Goal: Task Accomplishment & Management: Use online tool/utility

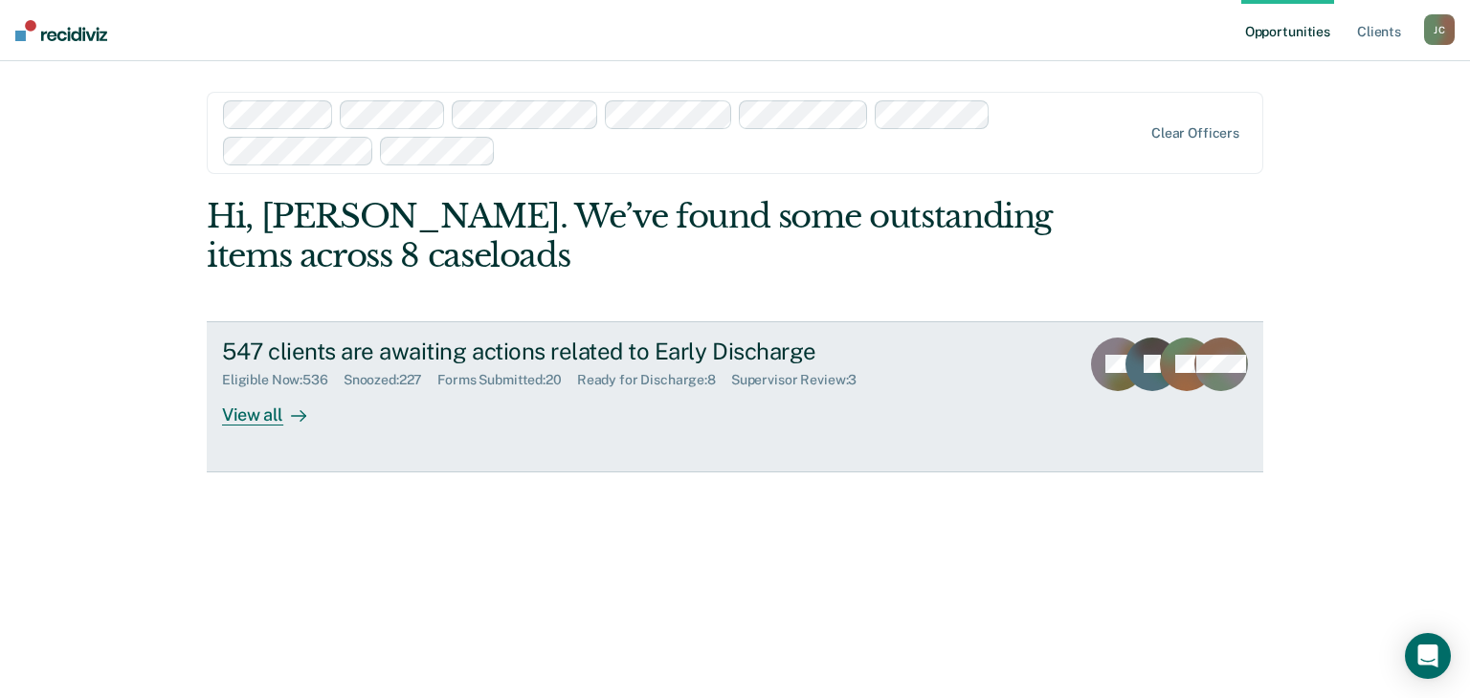
click at [474, 356] on div "547 clients are awaiting actions related to Early Discharge" at bounding box center [558, 352] width 672 height 28
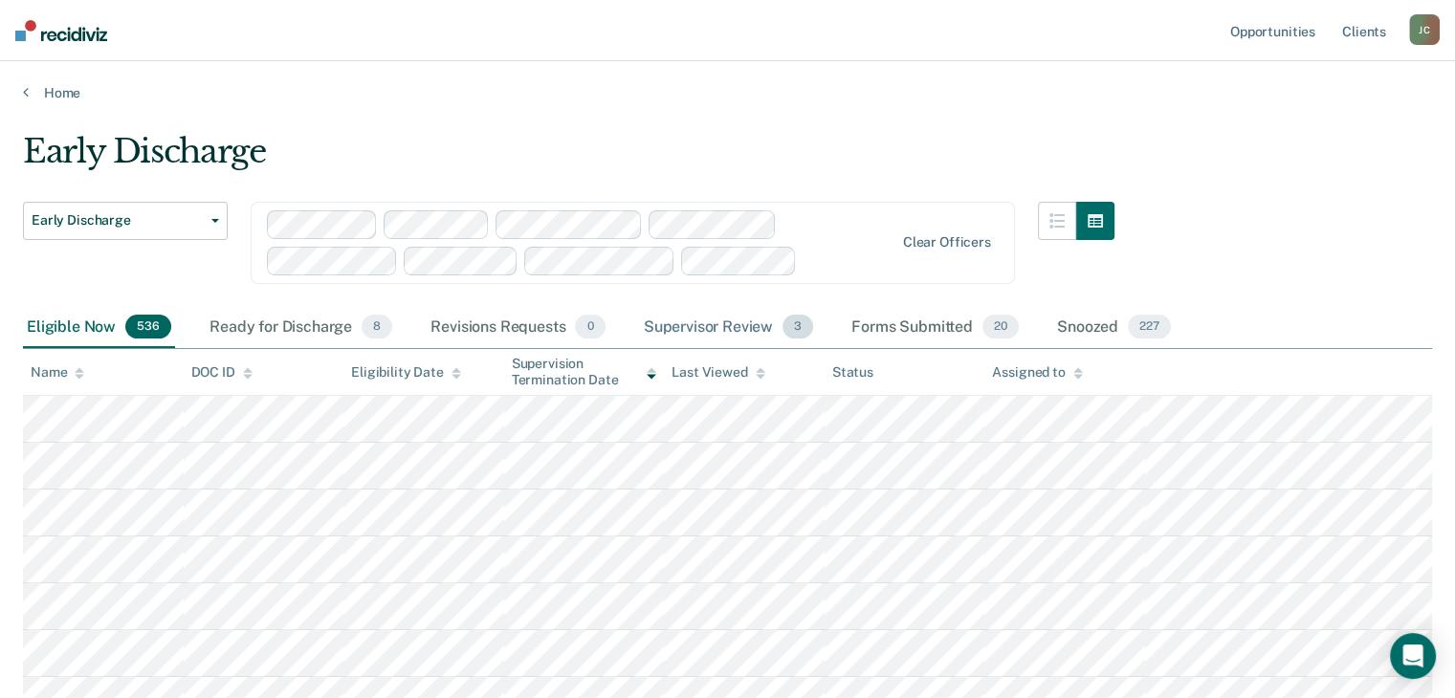
click at [672, 322] on div "Supervisor Review 3" at bounding box center [729, 328] width 178 height 42
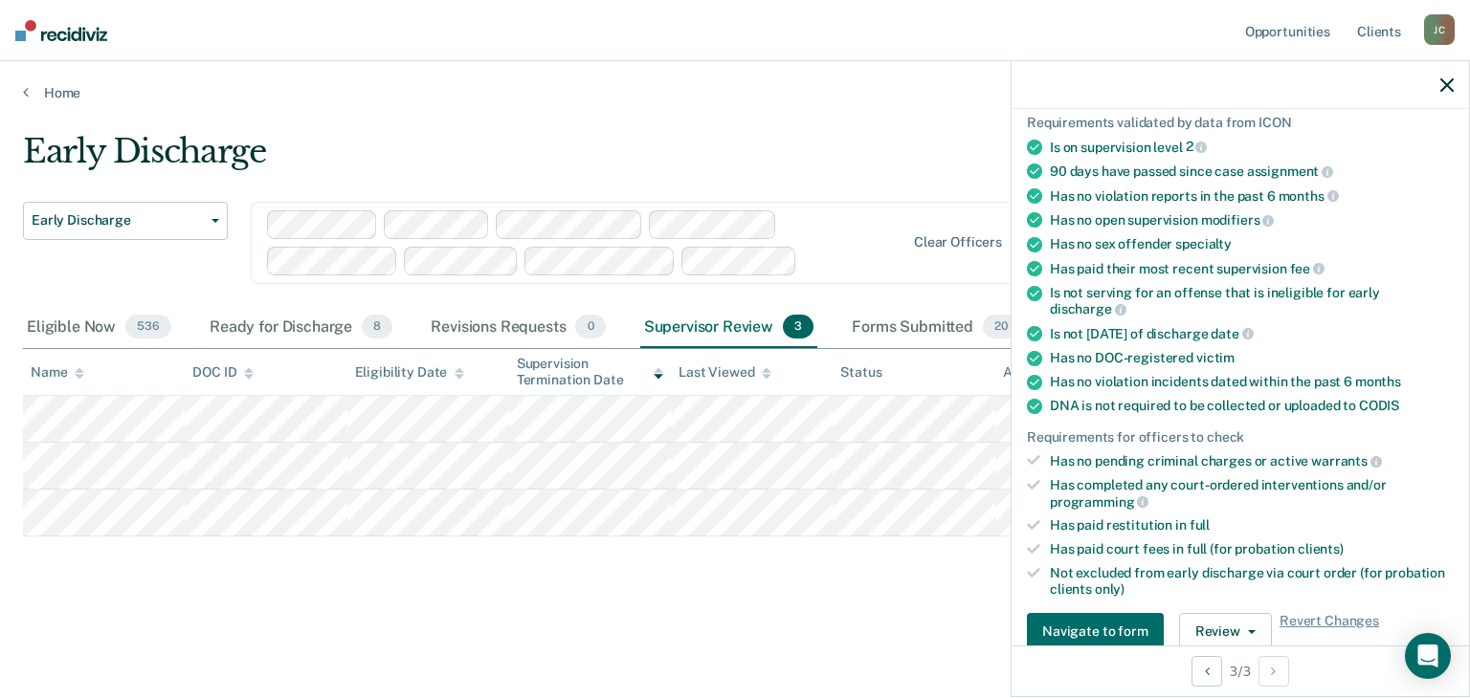
scroll to position [191, 0]
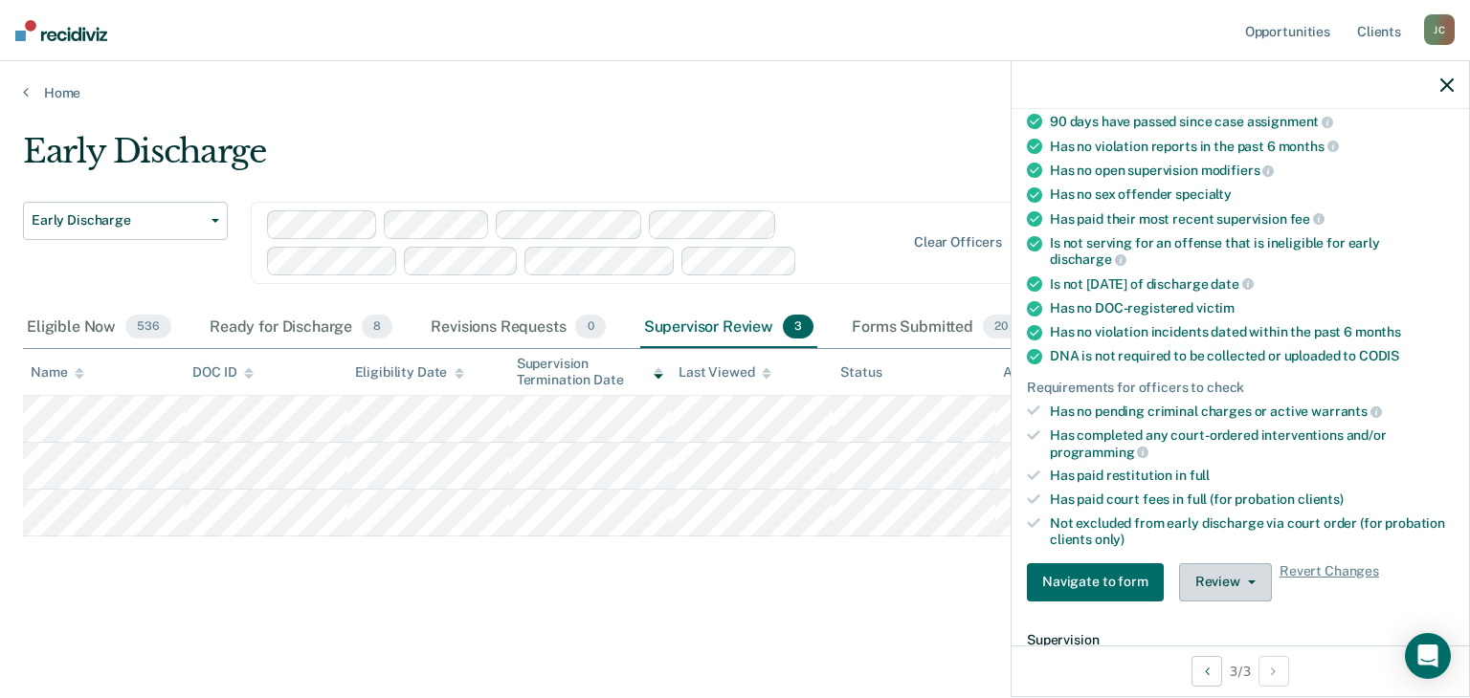
click at [1211, 579] on button "Review" at bounding box center [1225, 583] width 93 height 38
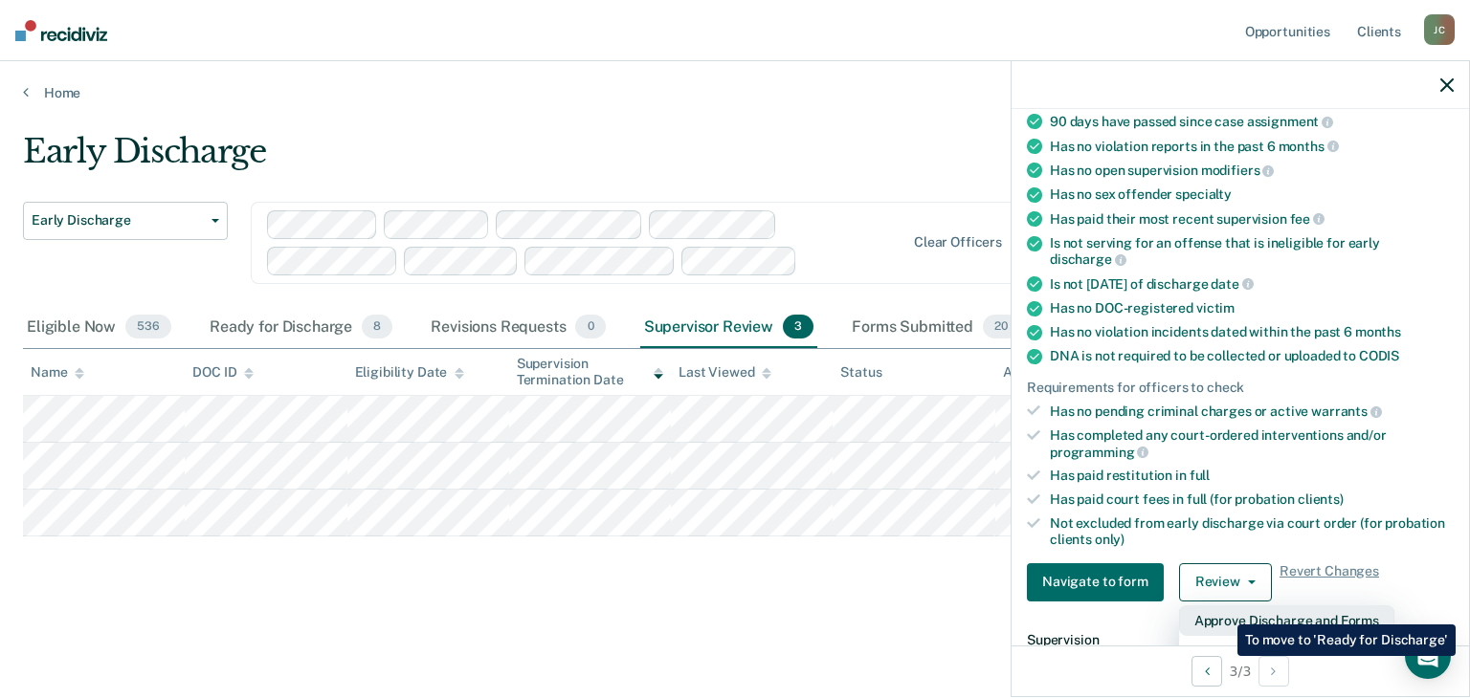
click at [1223, 610] on button "Approve Discharge and Forms" at bounding box center [1286, 621] width 215 height 31
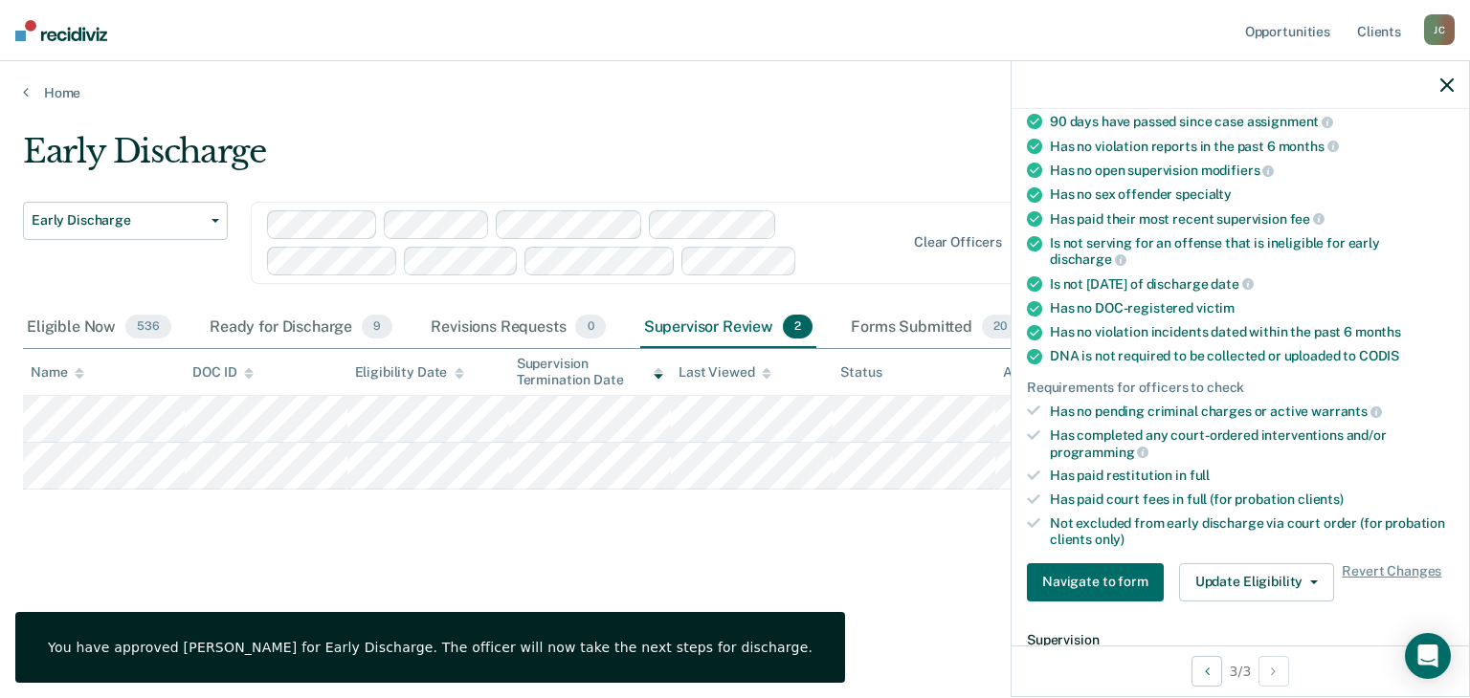
click at [1453, 88] on div at bounding box center [1239, 85] width 457 height 48
click at [1440, 86] on icon "button" at bounding box center [1446, 84] width 13 height 13
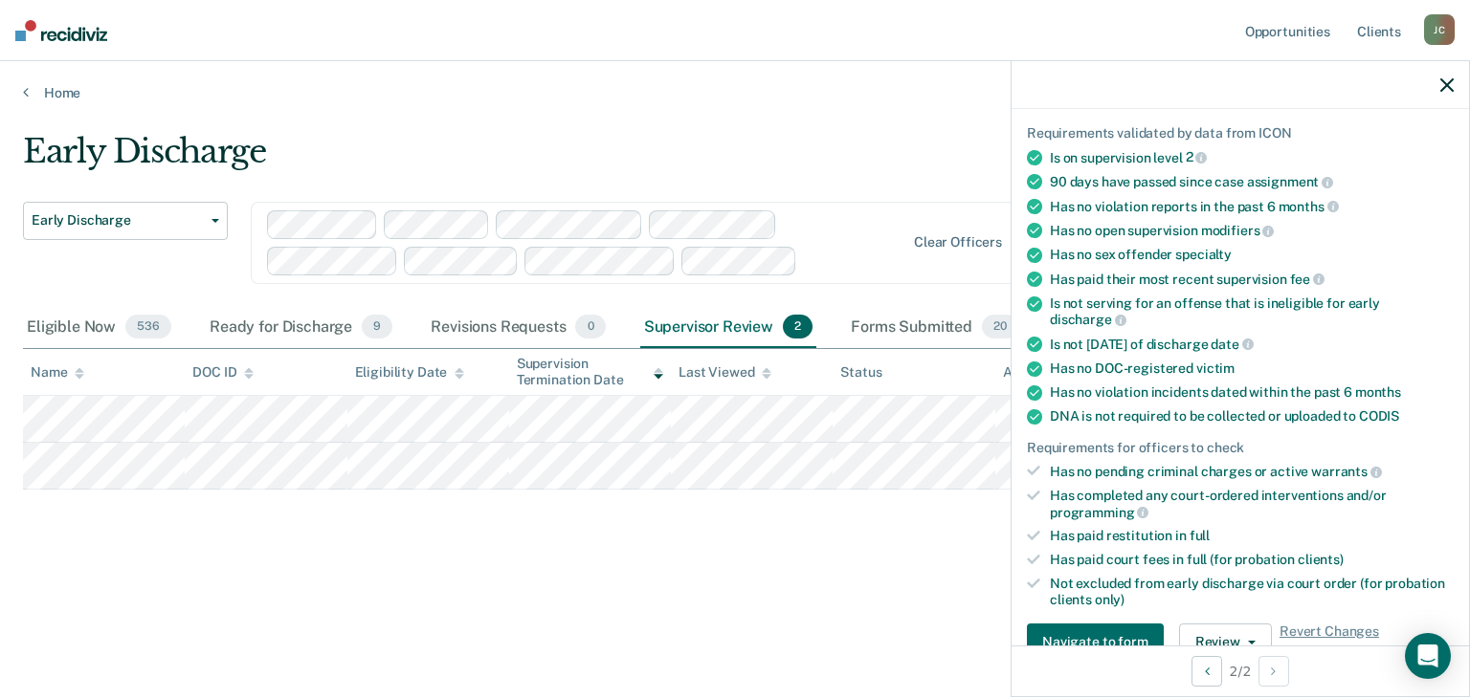
scroll to position [287, 0]
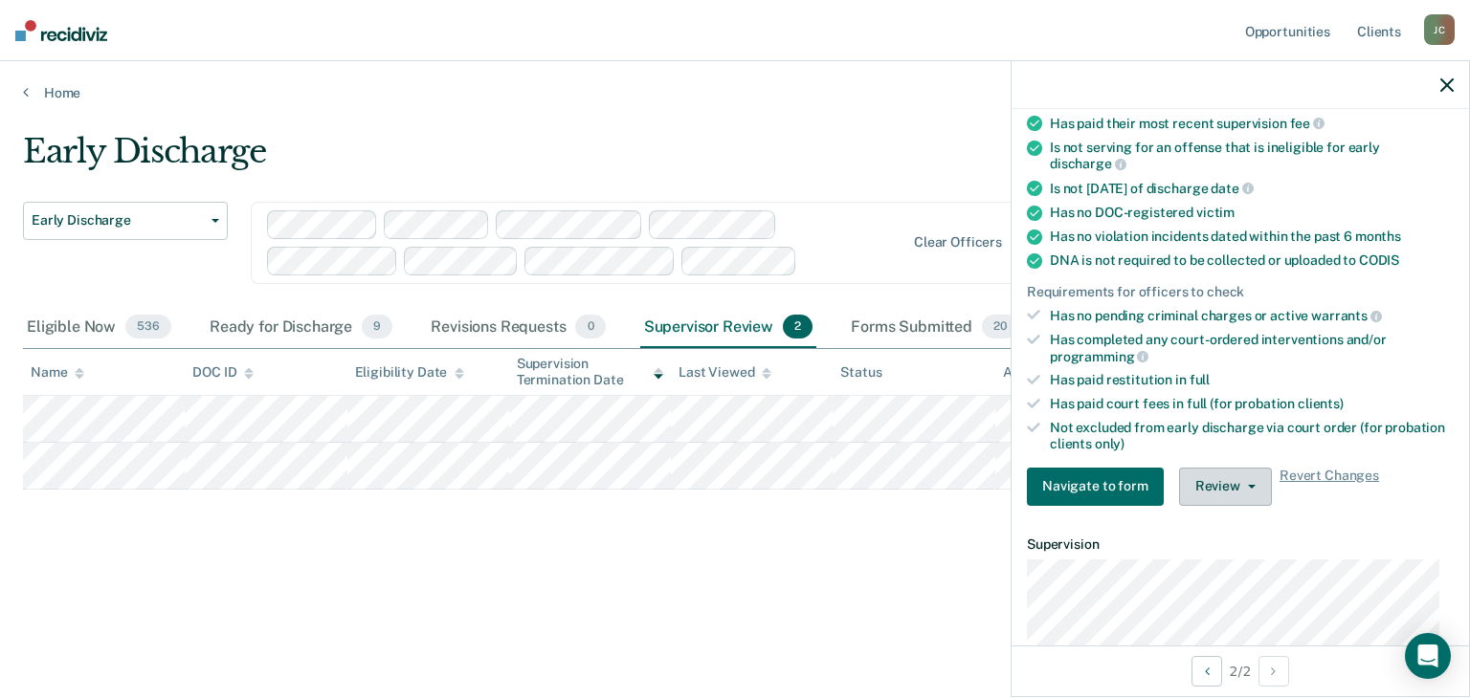
click at [1218, 483] on button "Review" at bounding box center [1225, 487] width 93 height 38
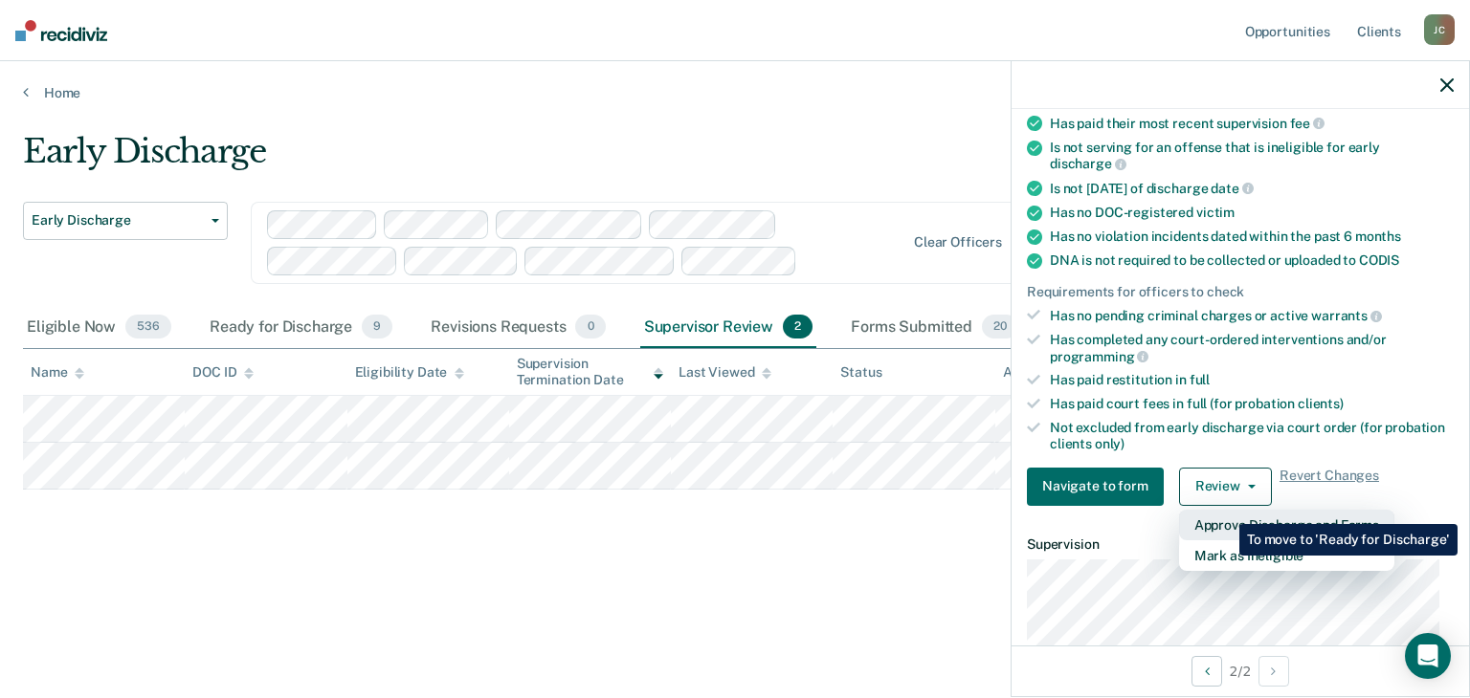
click at [1225, 510] on button "Approve Discharge and Forms" at bounding box center [1286, 525] width 215 height 31
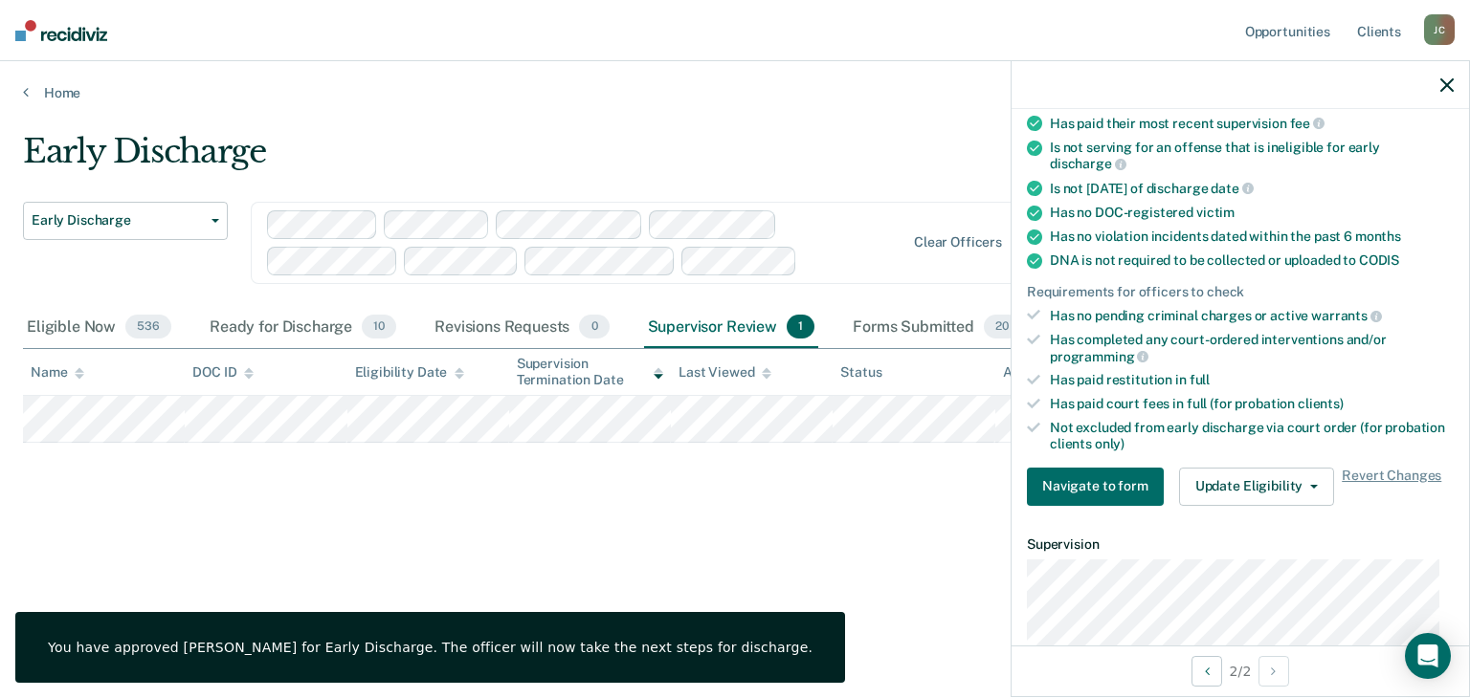
click at [1447, 86] on icon "button" at bounding box center [1446, 84] width 13 height 13
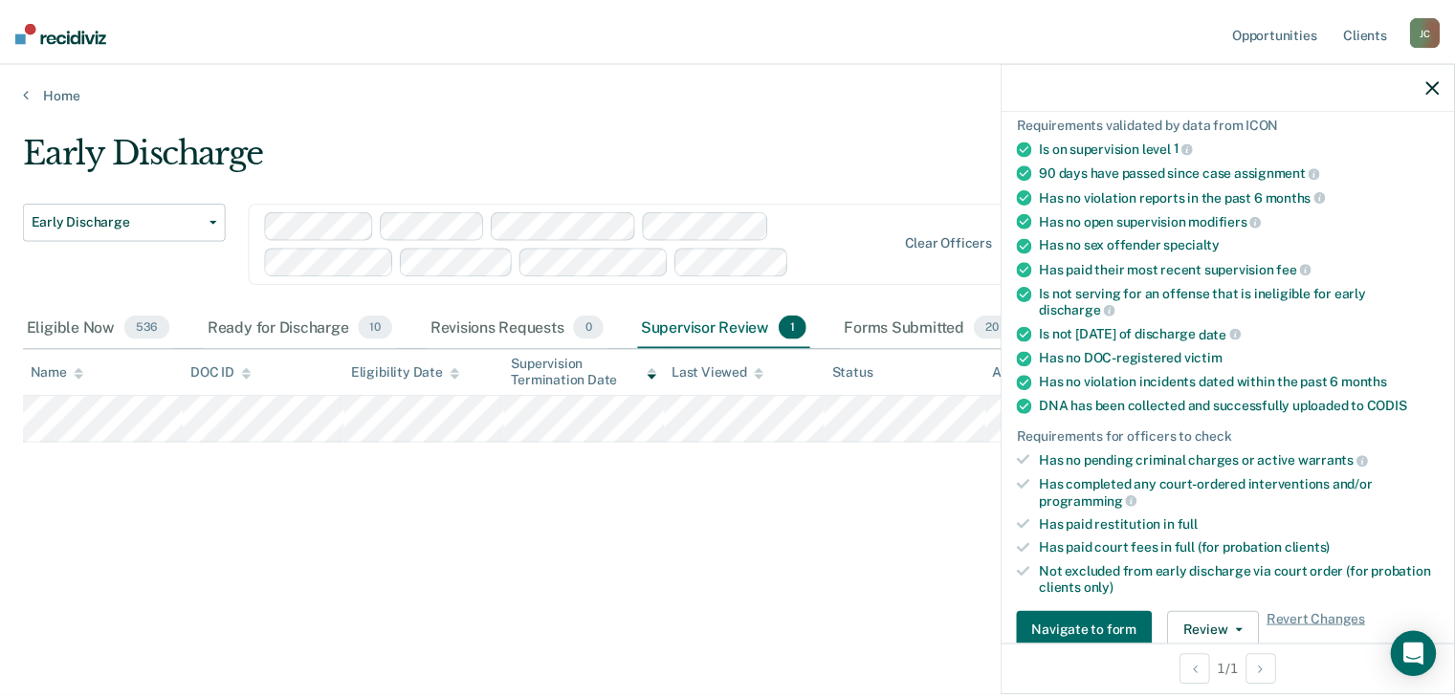
scroll to position [478, 0]
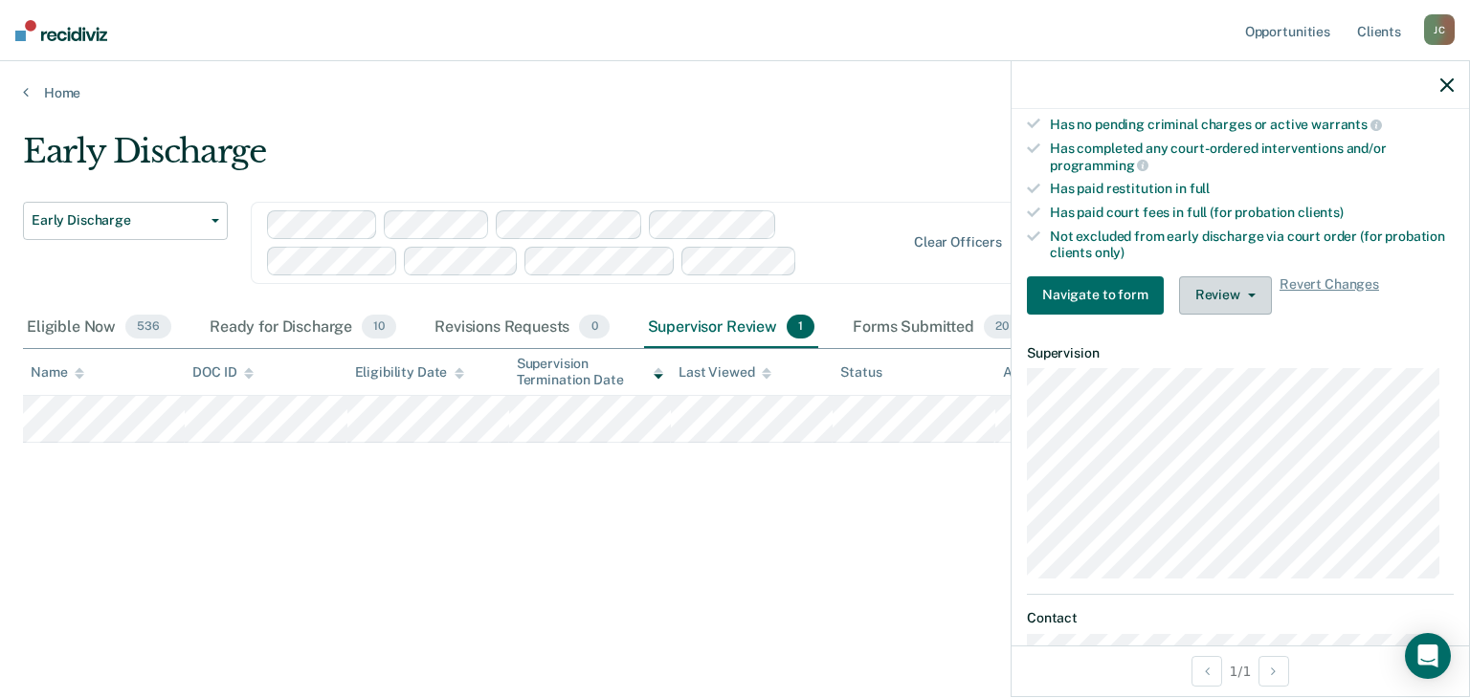
click at [1225, 285] on button "Review" at bounding box center [1225, 296] width 93 height 38
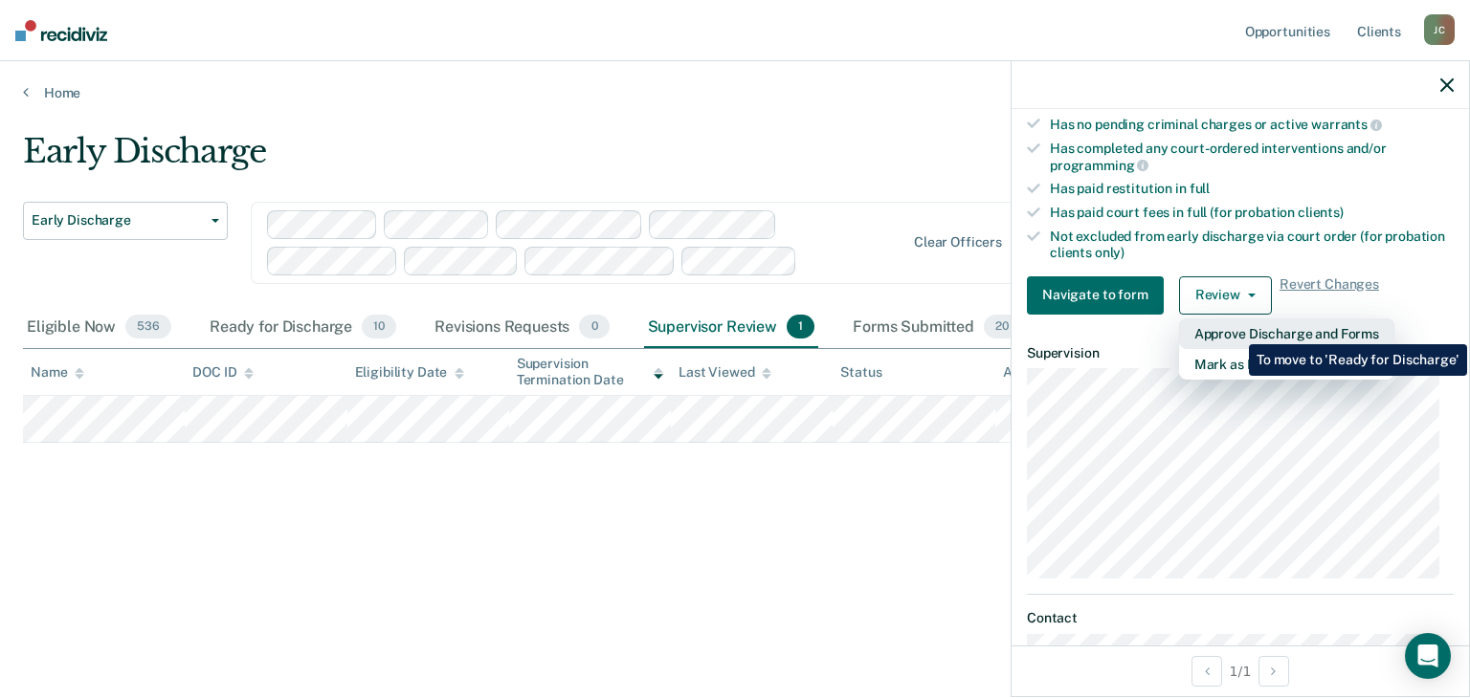
click at [1234, 330] on button "Approve Discharge and Forms" at bounding box center [1286, 334] width 215 height 31
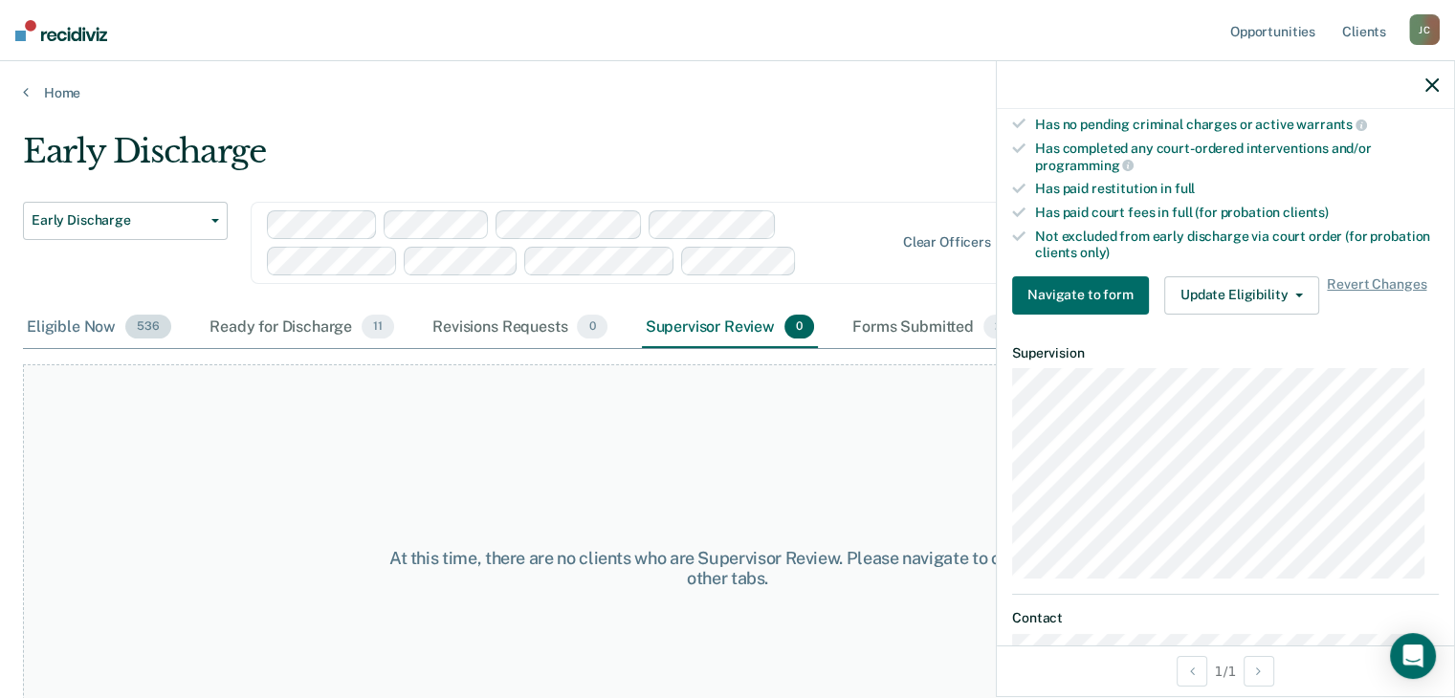
click at [85, 330] on div "Eligible Now 536" at bounding box center [99, 328] width 152 height 42
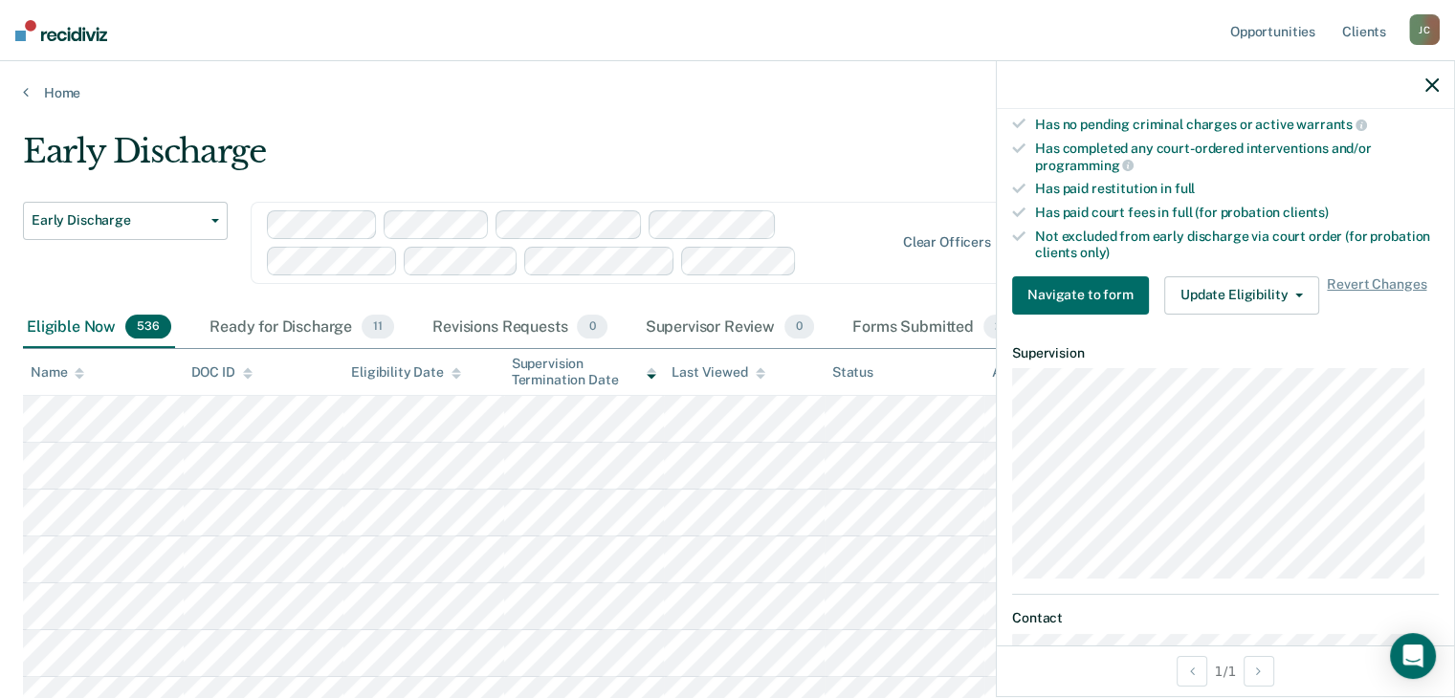
click at [1430, 90] on icon "button" at bounding box center [1432, 84] width 13 height 13
